Goal: Find specific page/section: Find specific page/section

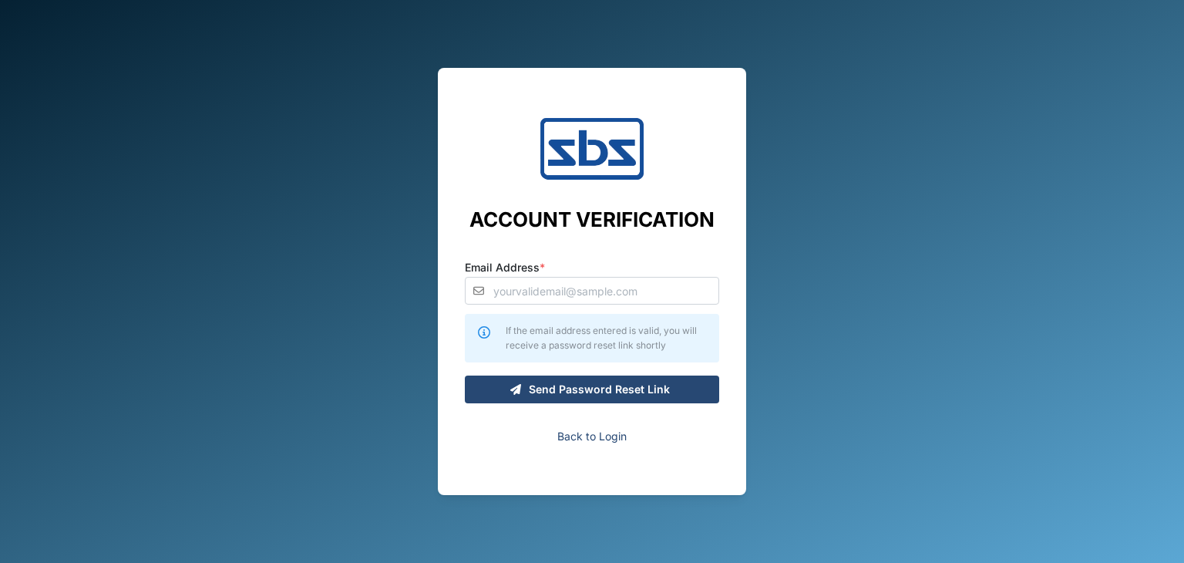
click at [590, 441] on link "Back to Login" at bounding box center [591, 436] width 69 height 17
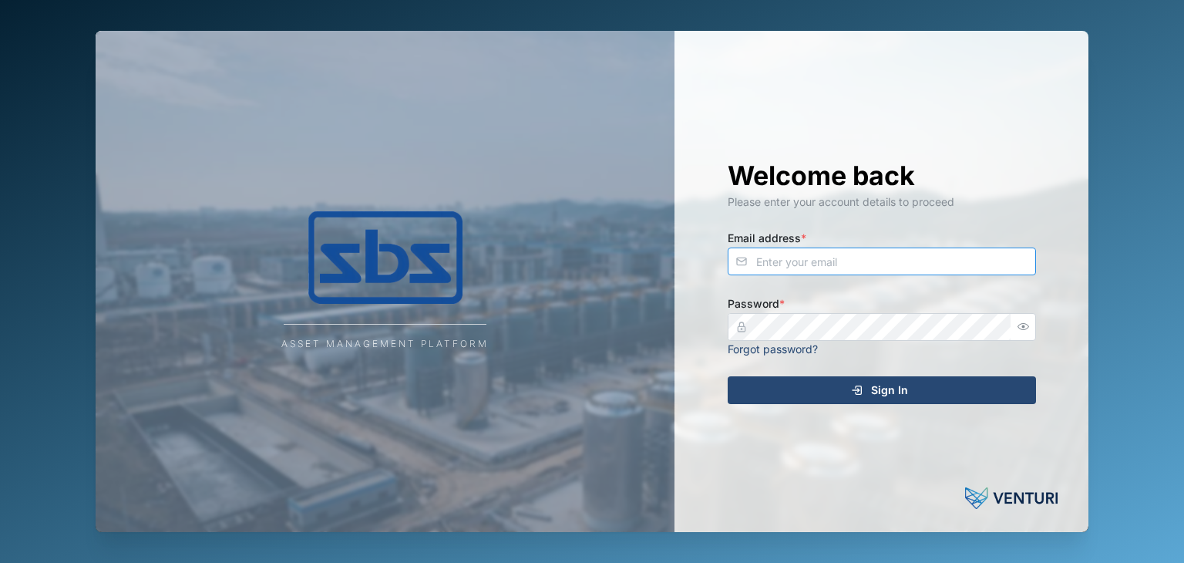
type input "[EMAIL_ADDRESS][DOMAIN_NAME]"
click at [886, 392] on span "Sign In" at bounding box center [889, 390] width 37 height 26
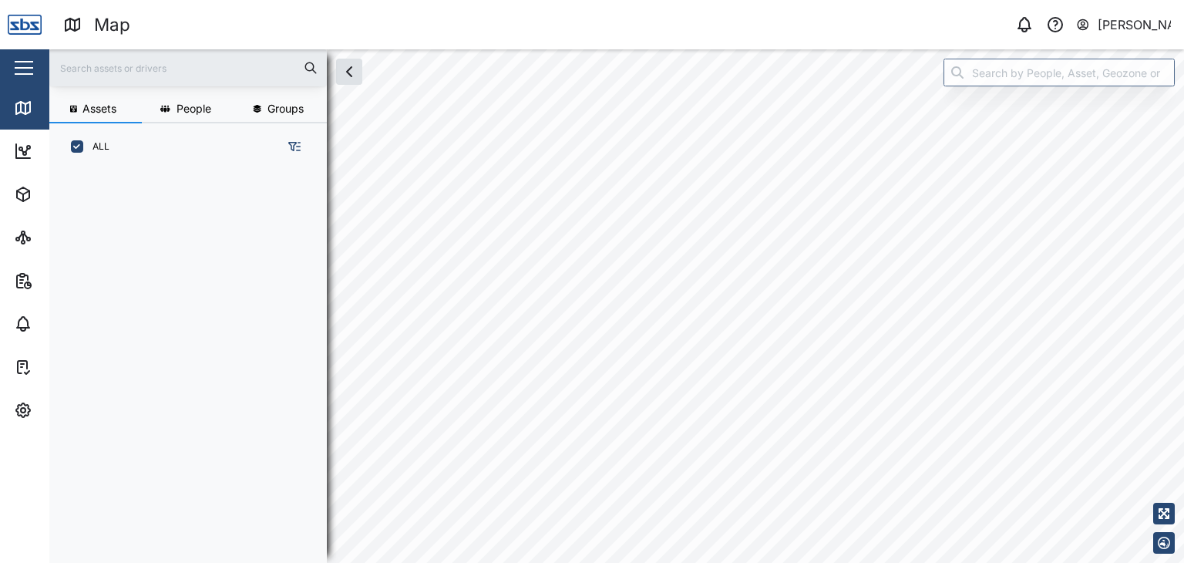
scroll to position [373, 240]
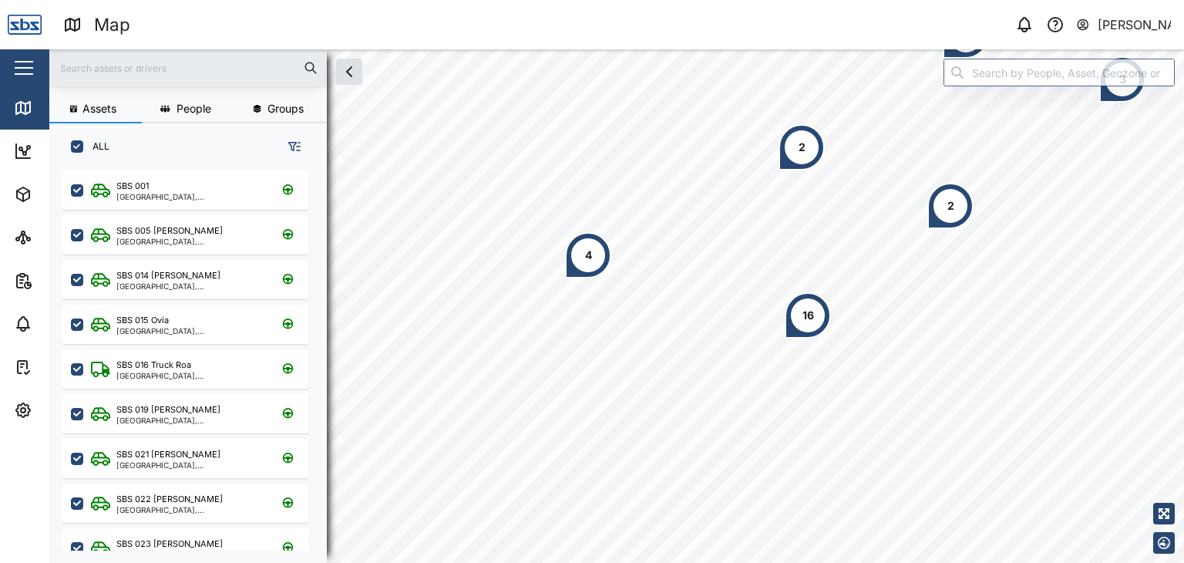
click at [74, 70] on input "text" at bounding box center [188, 67] width 259 height 23
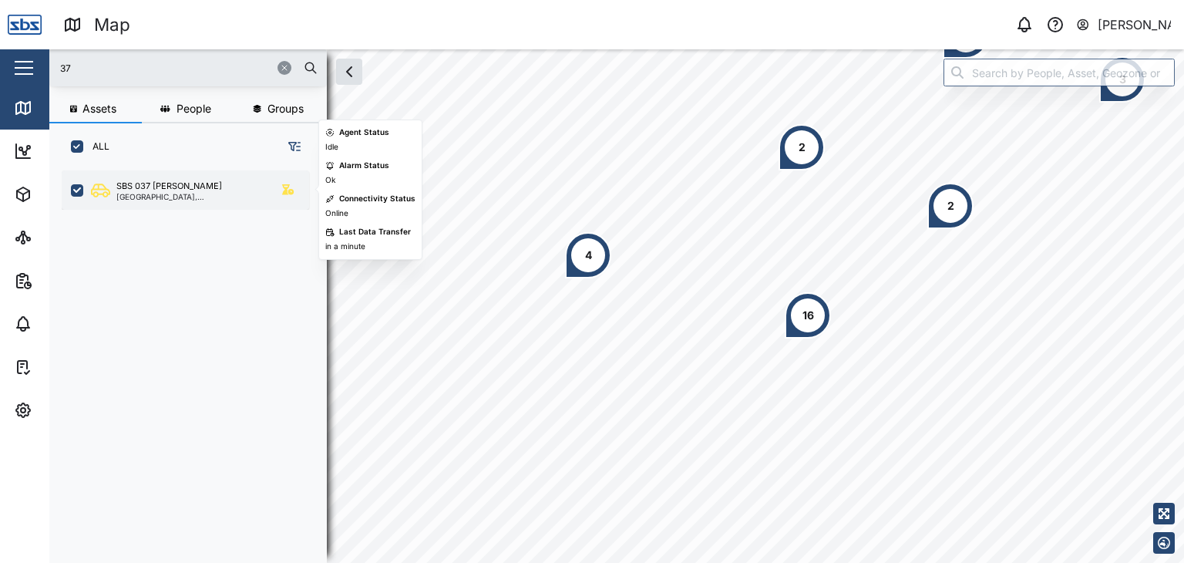
click at [176, 200] on div "Port Moresby, Southern Region" at bounding box center [189, 197] width 147 height 8
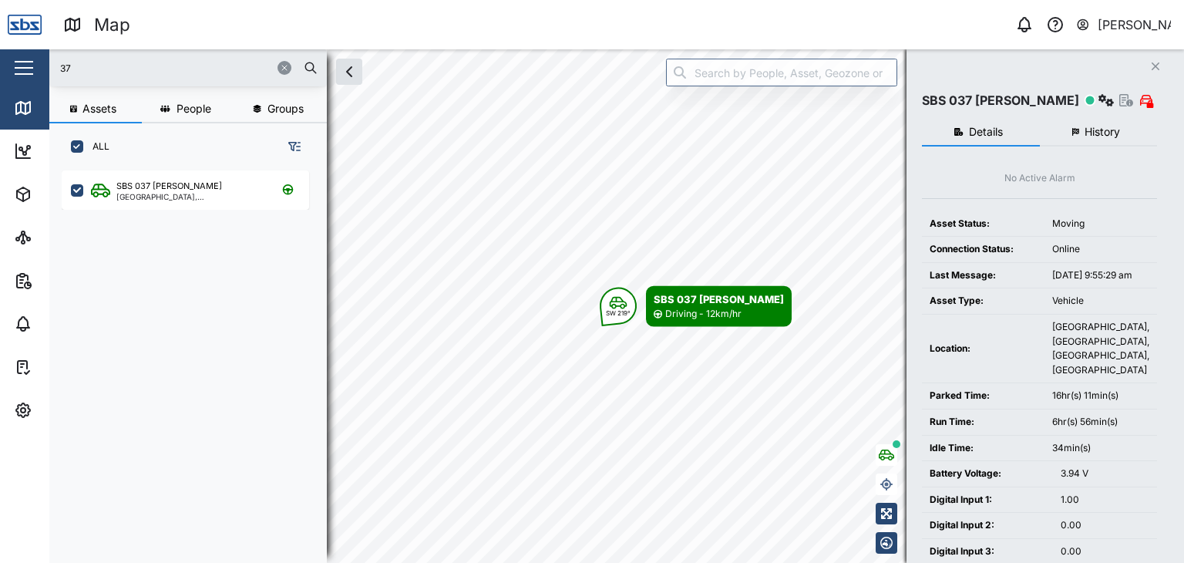
click at [66, 71] on input "37" at bounding box center [188, 67] width 259 height 23
drag, startPoint x: 99, startPoint y: 57, endPoint x: 64, endPoint y: 56, distance: 35.5
click at [64, 56] on input "37" at bounding box center [188, 67] width 259 height 23
click at [50, 56] on div "37" at bounding box center [187, 67] width 277 height 37
drag, startPoint x: 86, startPoint y: 66, endPoint x: 45, endPoint y: 39, distance: 49.0
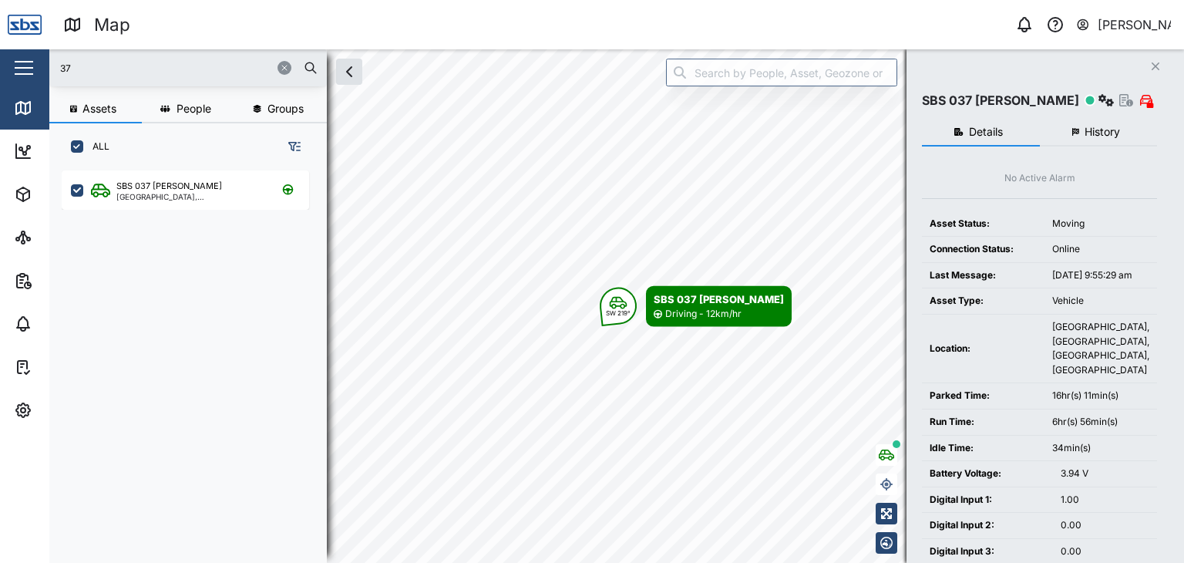
click at [45, 39] on div "Map 0 Vijay Kumar Close Map Dashboard Assets ATS Camera Generator Personnel Tan…" at bounding box center [592, 281] width 1184 height 563
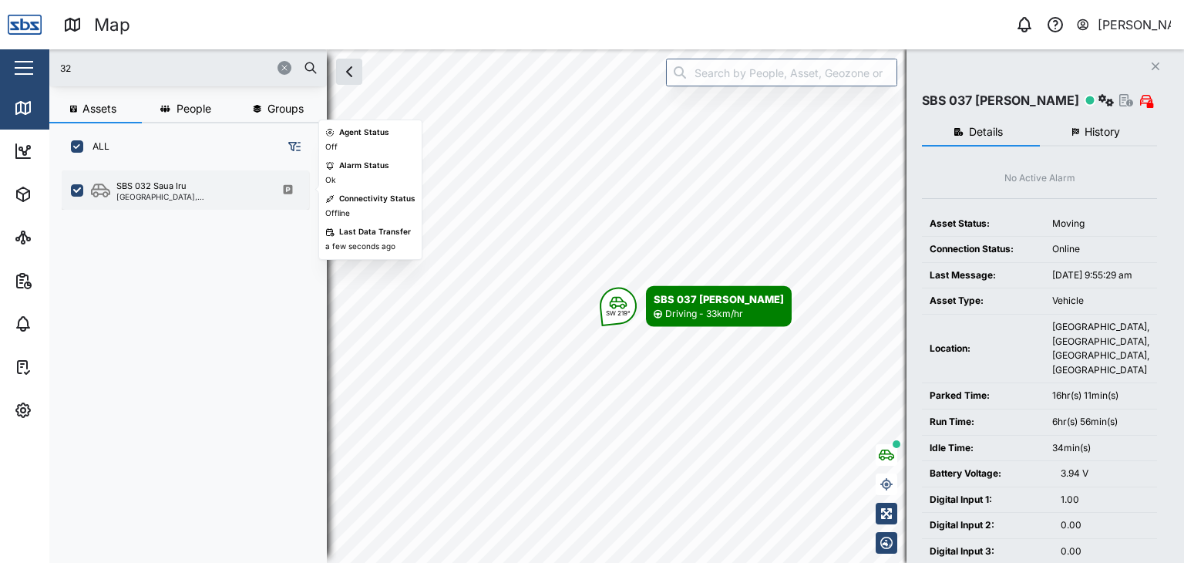
click at [187, 193] on div "National Capital District, Southern Region" at bounding box center [189, 197] width 147 height 8
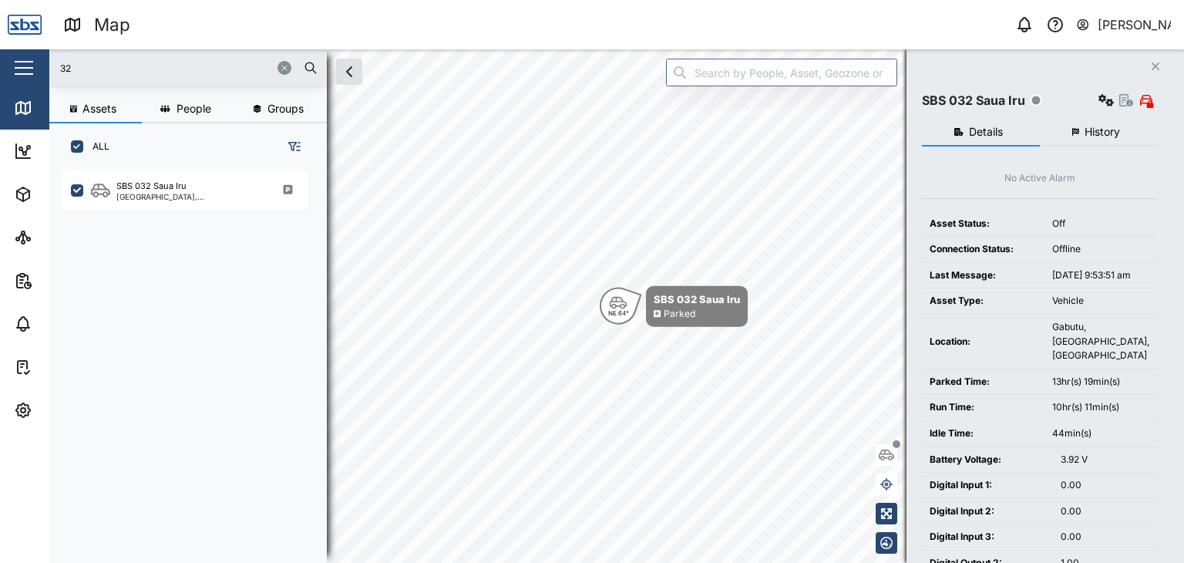
drag, startPoint x: 82, startPoint y: 66, endPoint x: 32, endPoint y: 66, distance: 50.1
click at [32, 66] on div "Map 0 Vijay Kumar Close Map Dashboard Assets ATS Camera Generator Personnel Tan…" at bounding box center [592, 281] width 1184 height 563
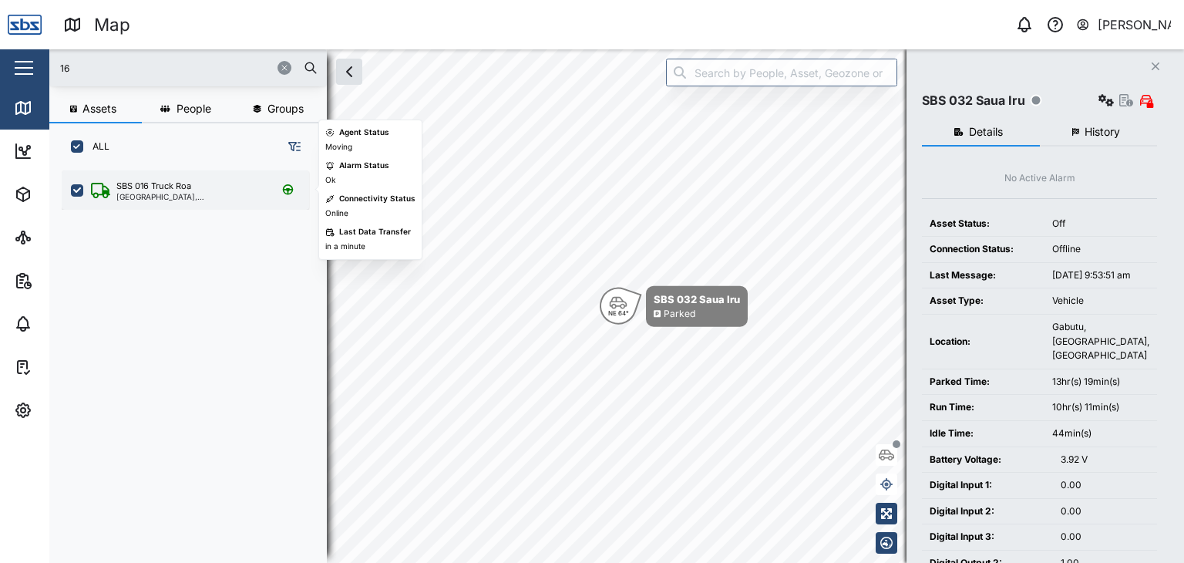
click at [182, 190] on div "SBS 016 Truck Roa" at bounding box center [153, 186] width 75 height 13
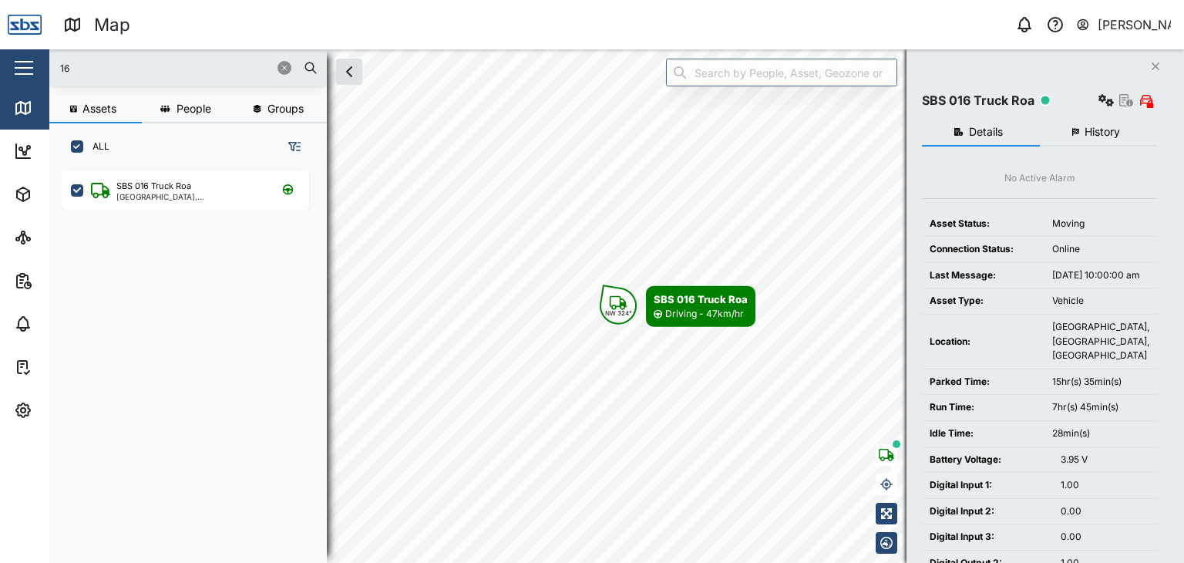
drag, startPoint x: 77, startPoint y: 73, endPoint x: 18, endPoint y: 70, distance: 58.7
click at [18, 70] on div "Map 0 Vijay Kumar Close Map Dashboard Assets ATS Camera Generator Personnel Tan…" at bounding box center [592, 281] width 1184 height 563
type input "31"
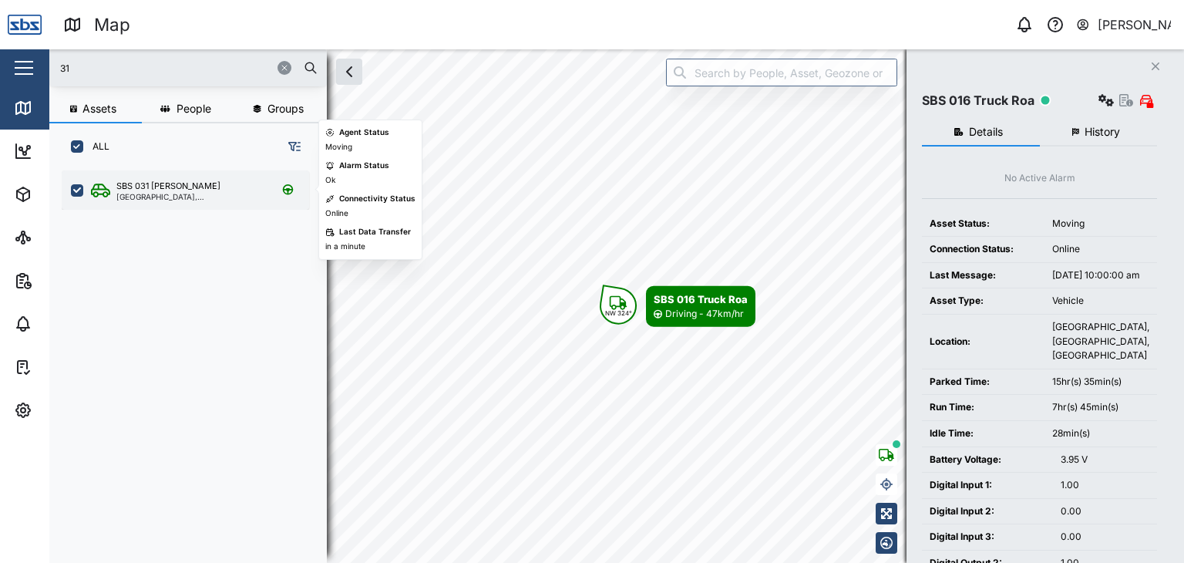
click at [174, 189] on div "SBS 031 Alfred" at bounding box center [168, 186] width 104 height 13
